Goal: Book appointment/travel/reservation

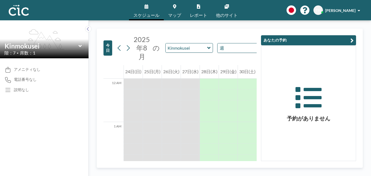
scroll to position [565, 0]
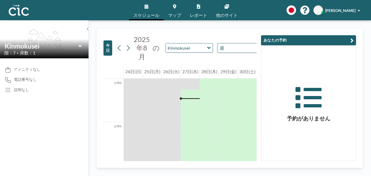
click at [174, 13] on span "マップ" at bounding box center [174, 15] width 13 height 4
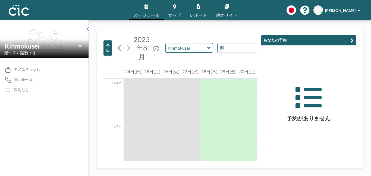
scroll to position [565, 0]
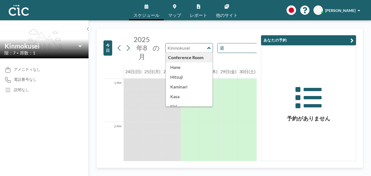
click at [192, 47] on input "text" at bounding box center [187, 47] width 42 height 9
type input "Hitsuji"
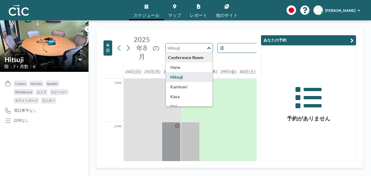
click at [189, 49] on input "text" at bounding box center [187, 47] width 42 height 9
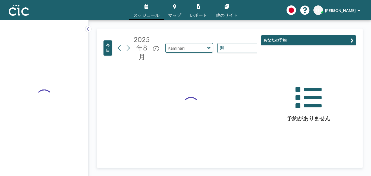
type input "Kaminari"
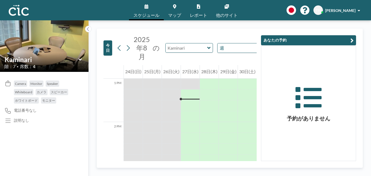
click at [185, 47] on input "text" at bounding box center [187, 47] width 42 height 9
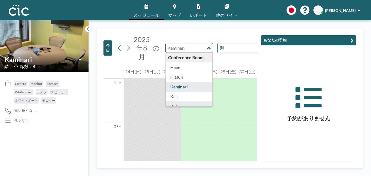
scroll to position [15, 0]
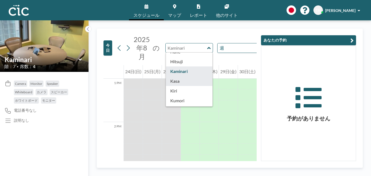
type input "Kasa"
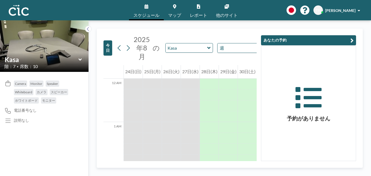
scroll to position [565, 0]
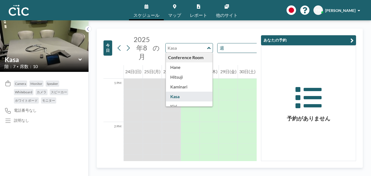
click at [191, 47] on input "text" at bounding box center [187, 47] width 42 height 9
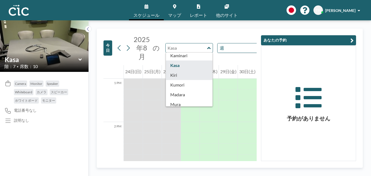
type input "Kiri"
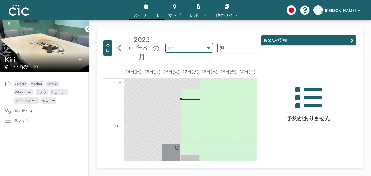
scroll to position [578, 0]
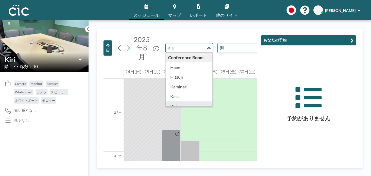
click at [197, 50] on input "text" at bounding box center [187, 47] width 42 height 9
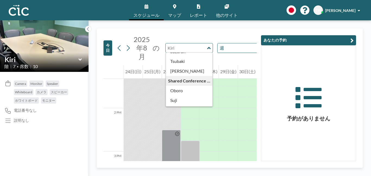
scroll to position [219, 0]
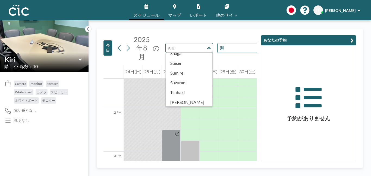
type input "Kiri"
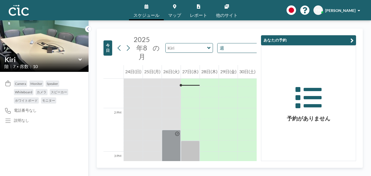
type input "Kiri"
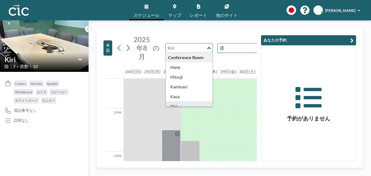
type input "Kiri"
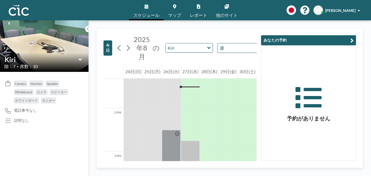
click at [170, 9] on link "マップ" at bounding box center [175, 10] width 22 height 20
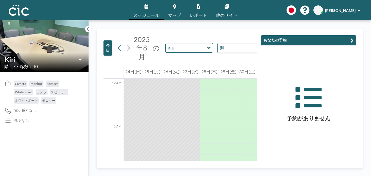
scroll to position [575, 0]
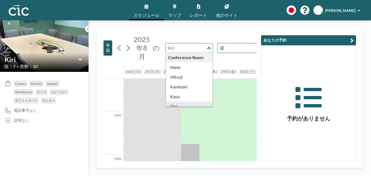
click at [199, 47] on input "text" at bounding box center [187, 47] width 42 height 9
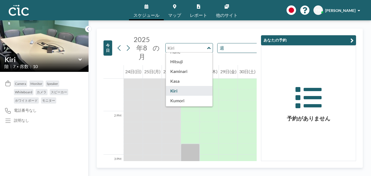
type input "Kiri"
click at [179, 12] on link "マップ" at bounding box center [175, 10] width 22 height 20
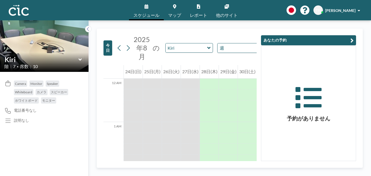
scroll to position [575, 0]
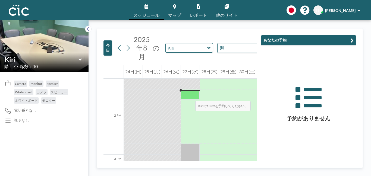
click at [190, 96] on div at bounding box center [190, 95] width 19 height 9
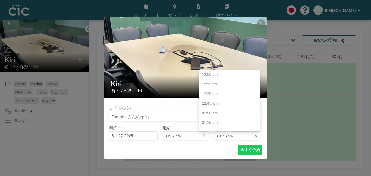
scroll to position [531, 0]
click at [230, 136] on input "01:45 pm" at bounding box center [237, 135] width 46 height 9
click at [222, 113] on div "02:45 pm" at bounding box center [230, 114] width 62 height 10
type input "02:45 pm"
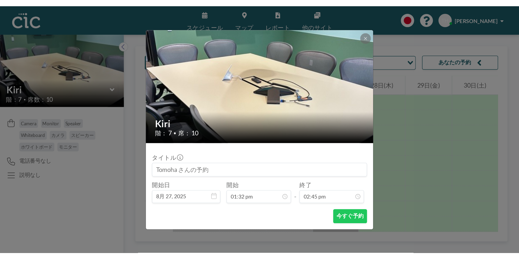
scroll to position [570, 0]
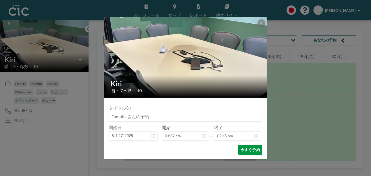
click at [248, 149] on button "今すぐ予約" at bounding box center [250, 150] width 24 height 10
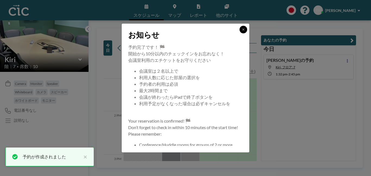
drag, startPoint x: 242, startPoint y: 30, endPoint x: 246, endPoint y: 26, distance: 6.0
click at [246, 27] on button at bounding box center [243, 30] width 8 height 8
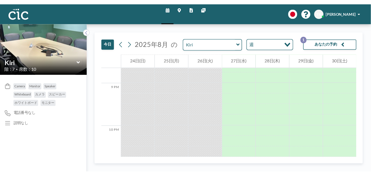
scroll to position [587, 0]
